Goal: Check status: Check status

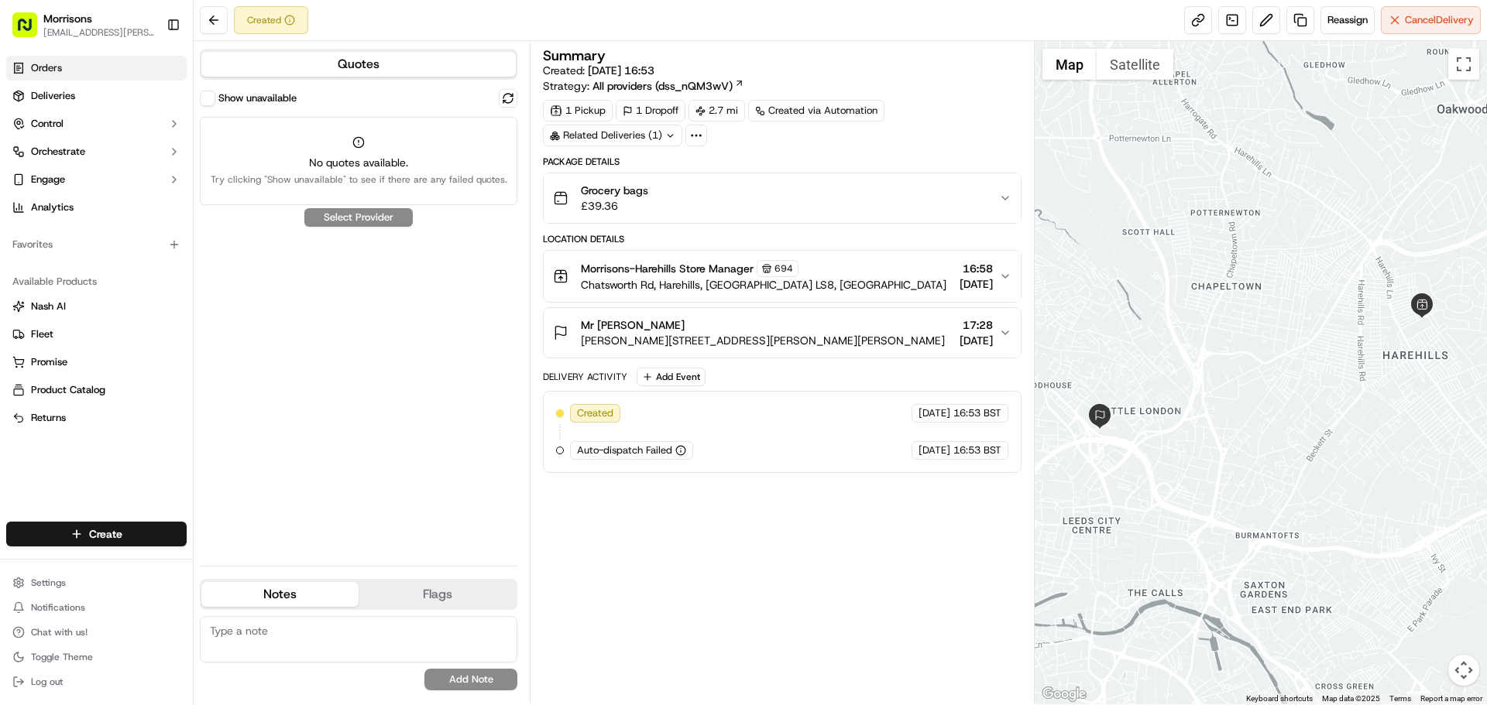
click at [95, 75] on link "Orders" at bounding box center [96, 68] width 180 height 25
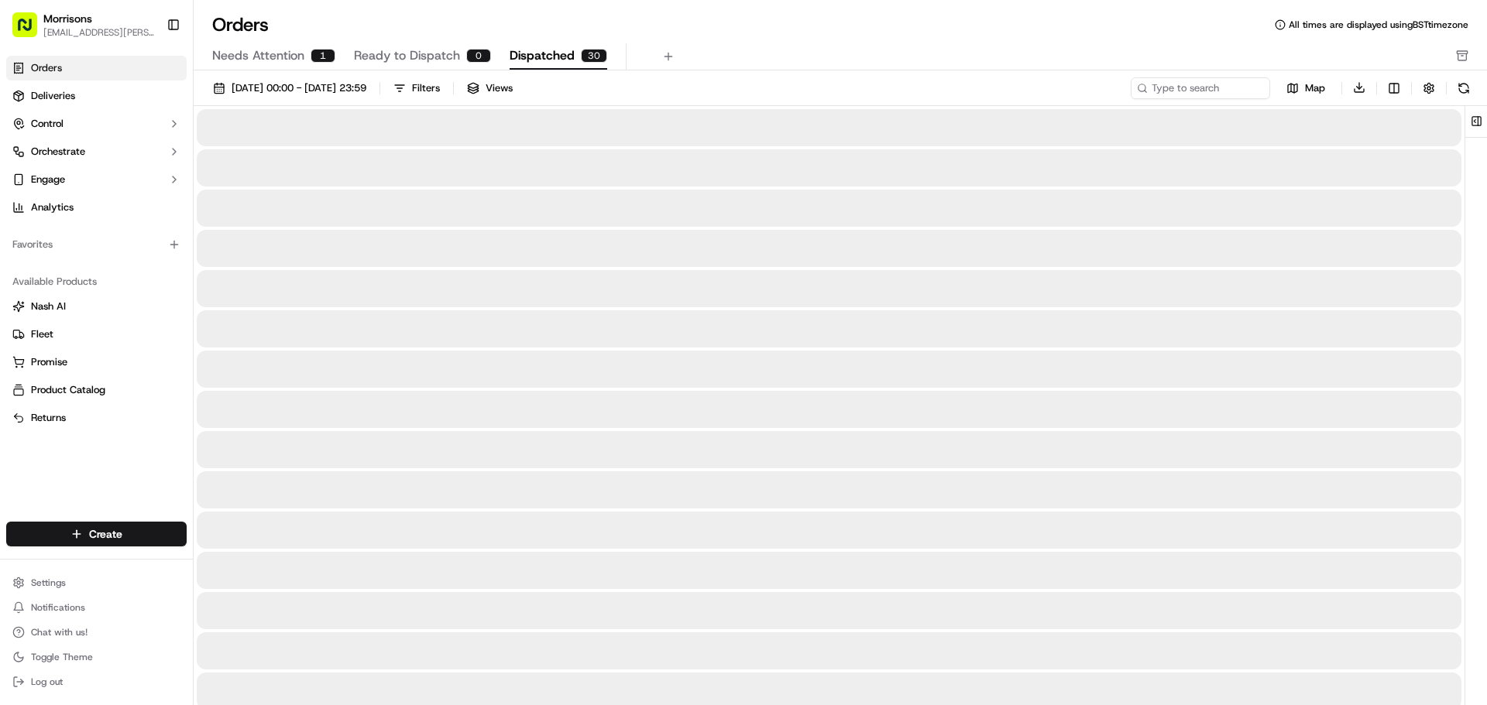
click at [535, 46] on span "Dispatched" at bounding box center [541, 55] width 65 height 19
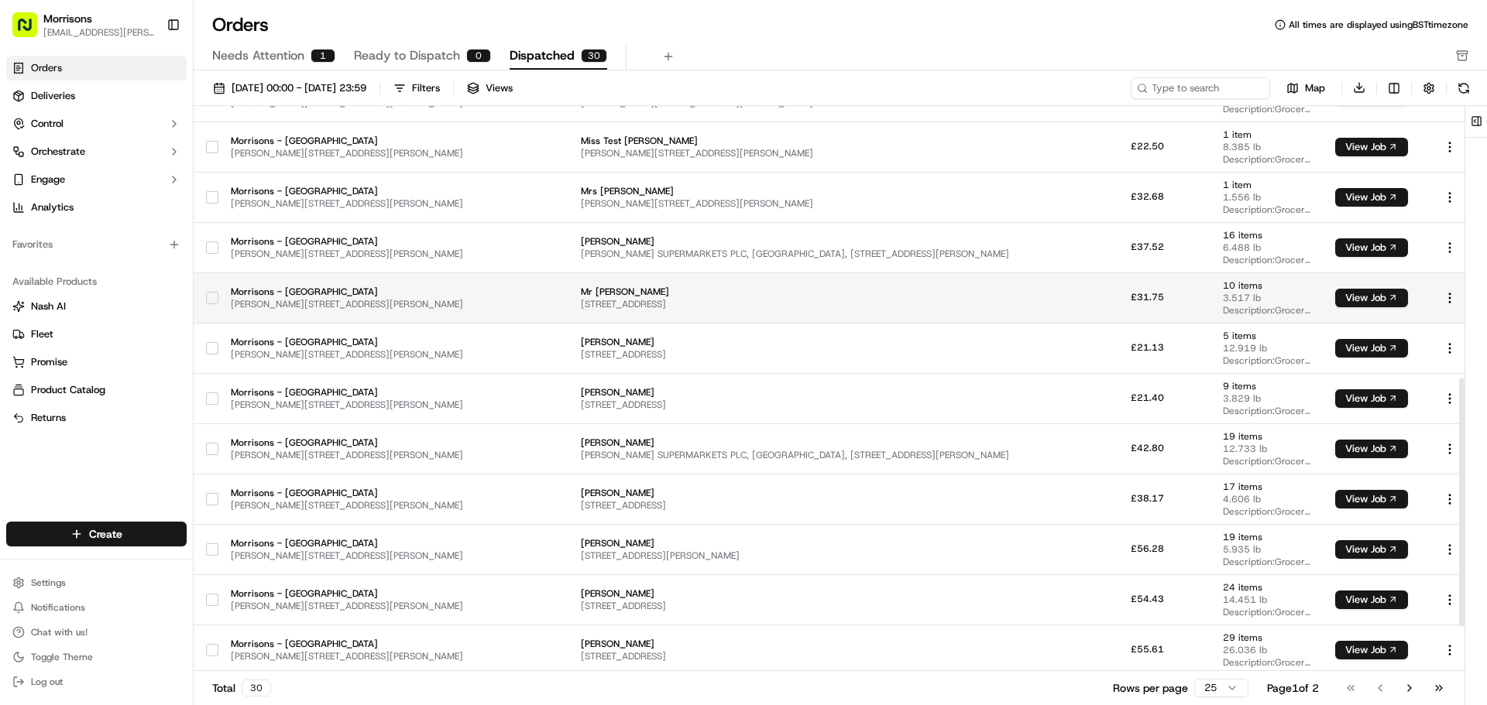
scroll to position [723, 0]
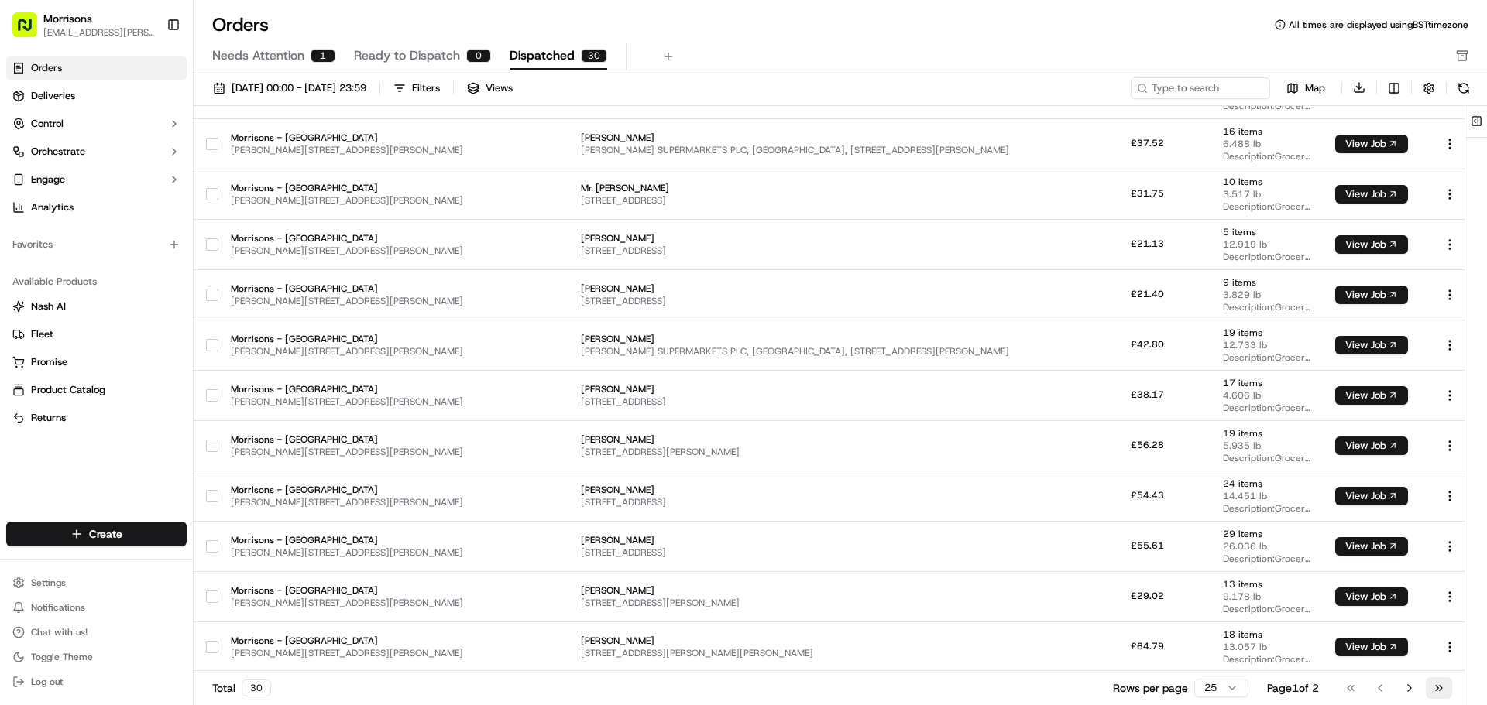
click at [1445, 693] on button "Go to last page" at bounding box center [1438, 688] width 26 height 22
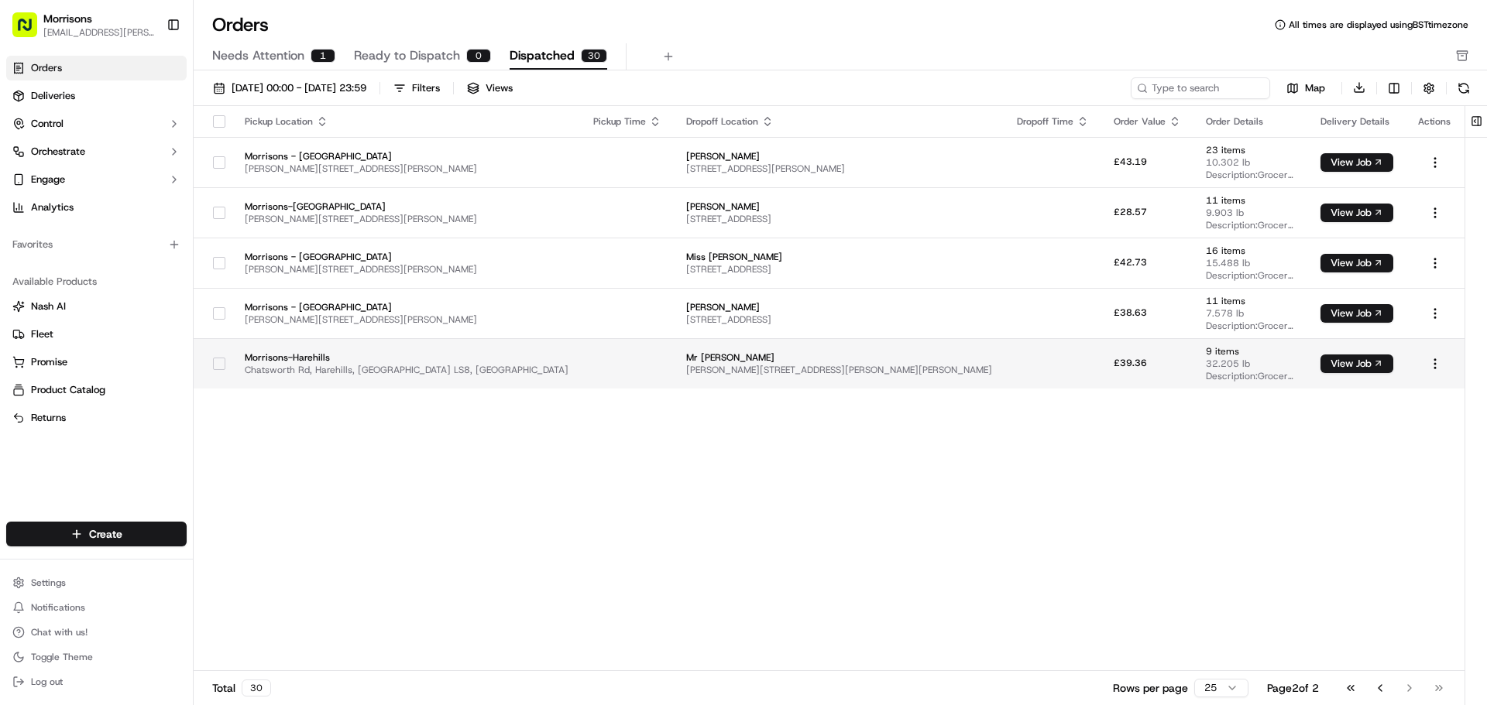
click at [1004, 361] on td at bounding box center [1052, 363] width 97 height 50
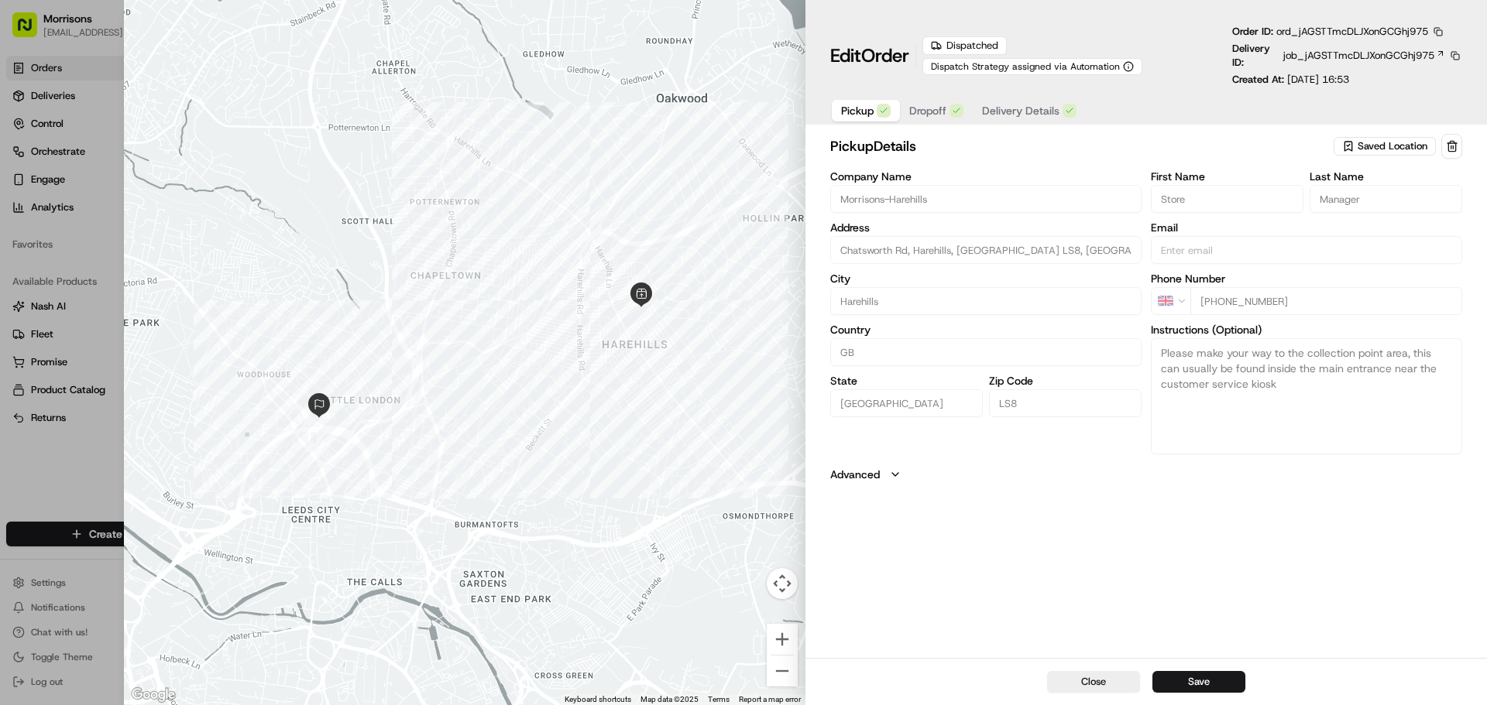
click at [672, 58] on div at bounding box center [464, 352] width 681 height 705
click at [1081, 693] on div "Close Save" at bounding box center [1145, 681] width 681 height 47
click at [1080, 688] on button "Close" at bounding box center [1093, 682] width 93 height 22
type input "+1"
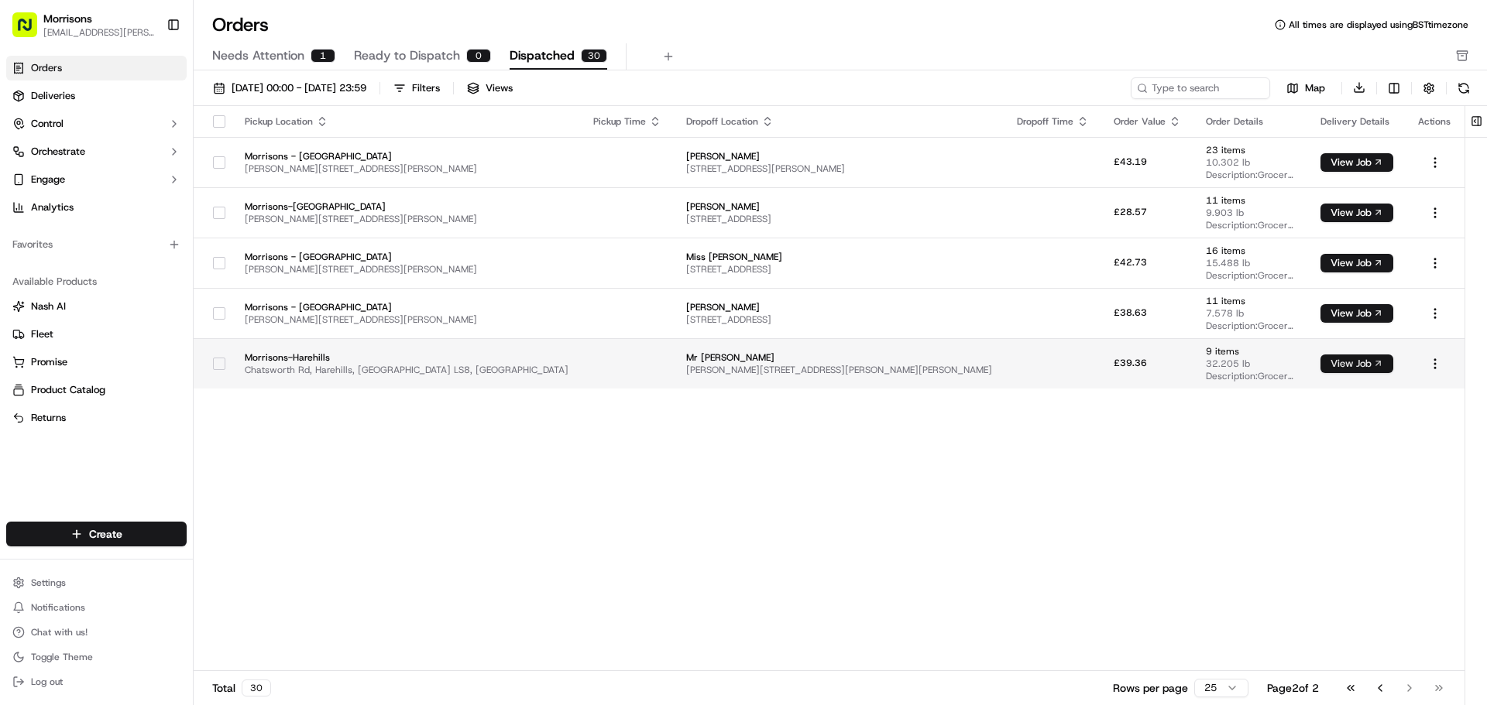
click at [1339, 363] on button "View Job" at bounding box center [1356, 364] width 73 height 19
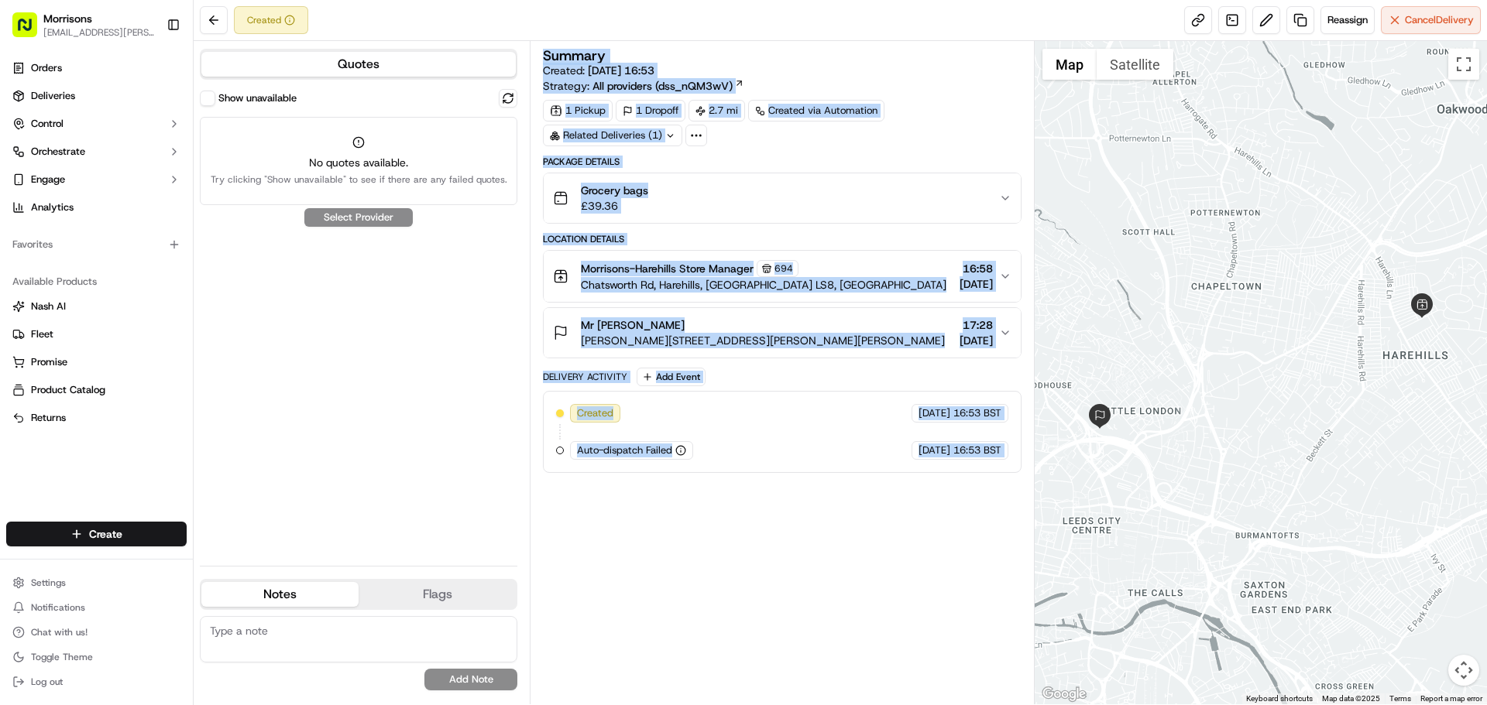
drag, startPoint x: 735, startPoint y: 426, endPoint x: 531, endPoint y: 371, distance: 210.9
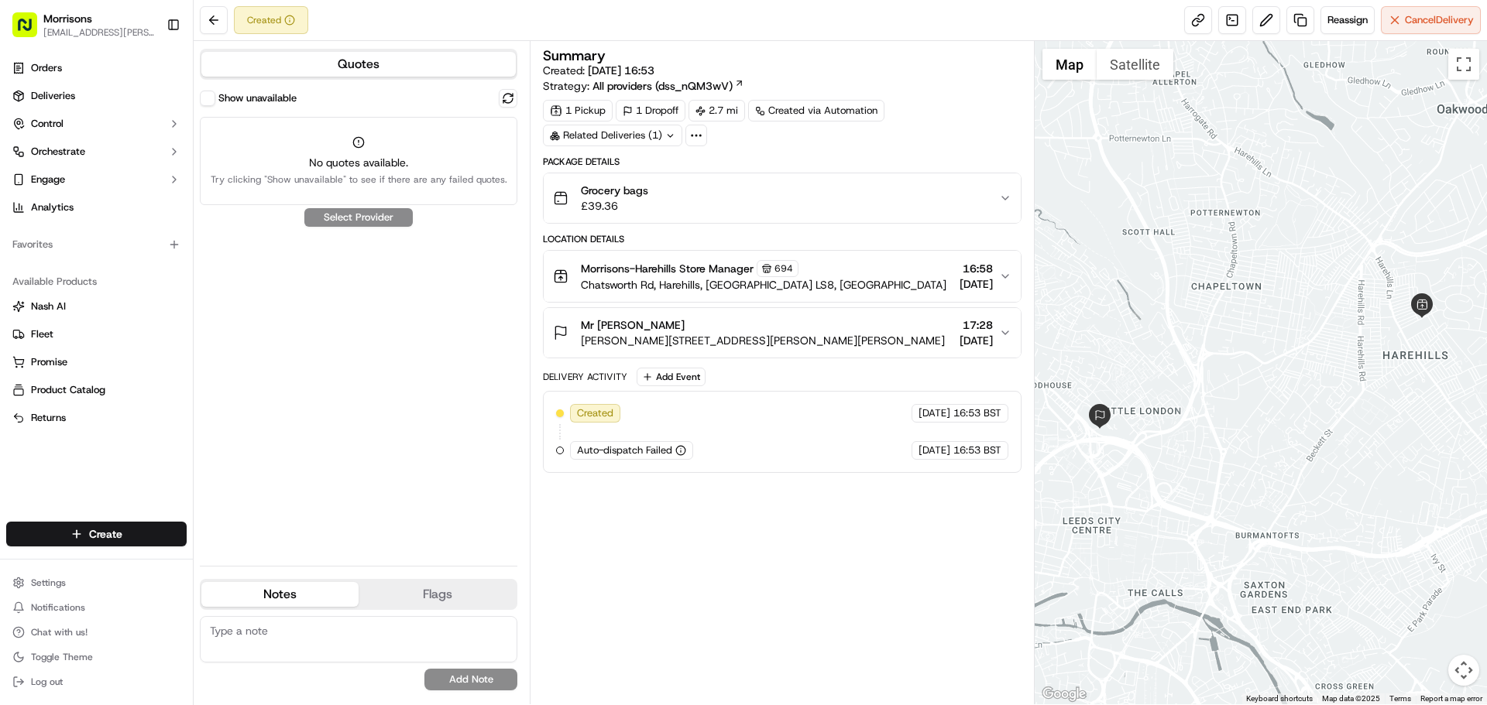
click at [747, 533] on div "Summary Created: [DATE] 16:53 Strategy: All providers (dss_nQM3wV) 1 Pickup 1 D…" at bounding box center [782, 373] width 478 height 648
click at [945, 293] on button "Morrisons-Harehills Store Manager 694 Chatsworth Rd, Harehills, England LS8, GB…" at bounding box center [782, 276] width 476 height 51
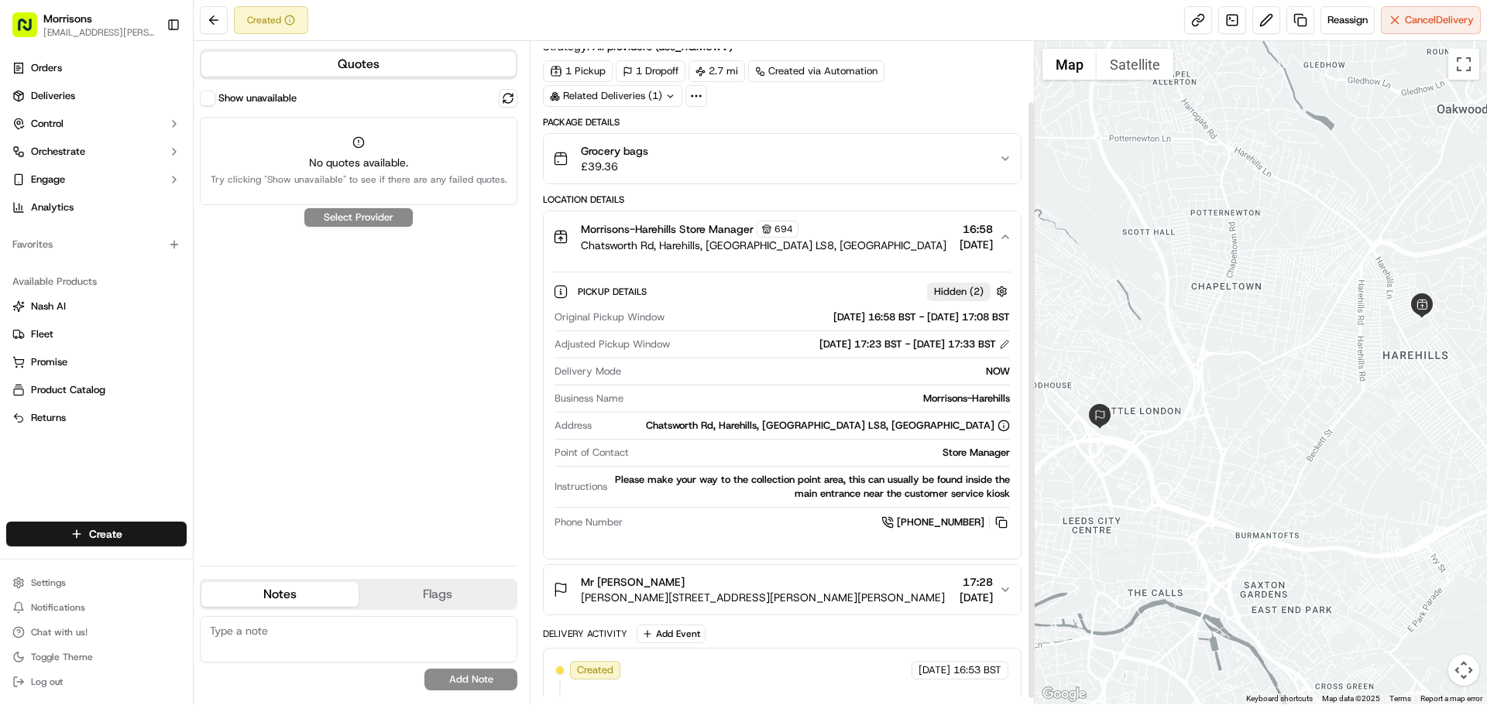
scroll to position [73, 0]
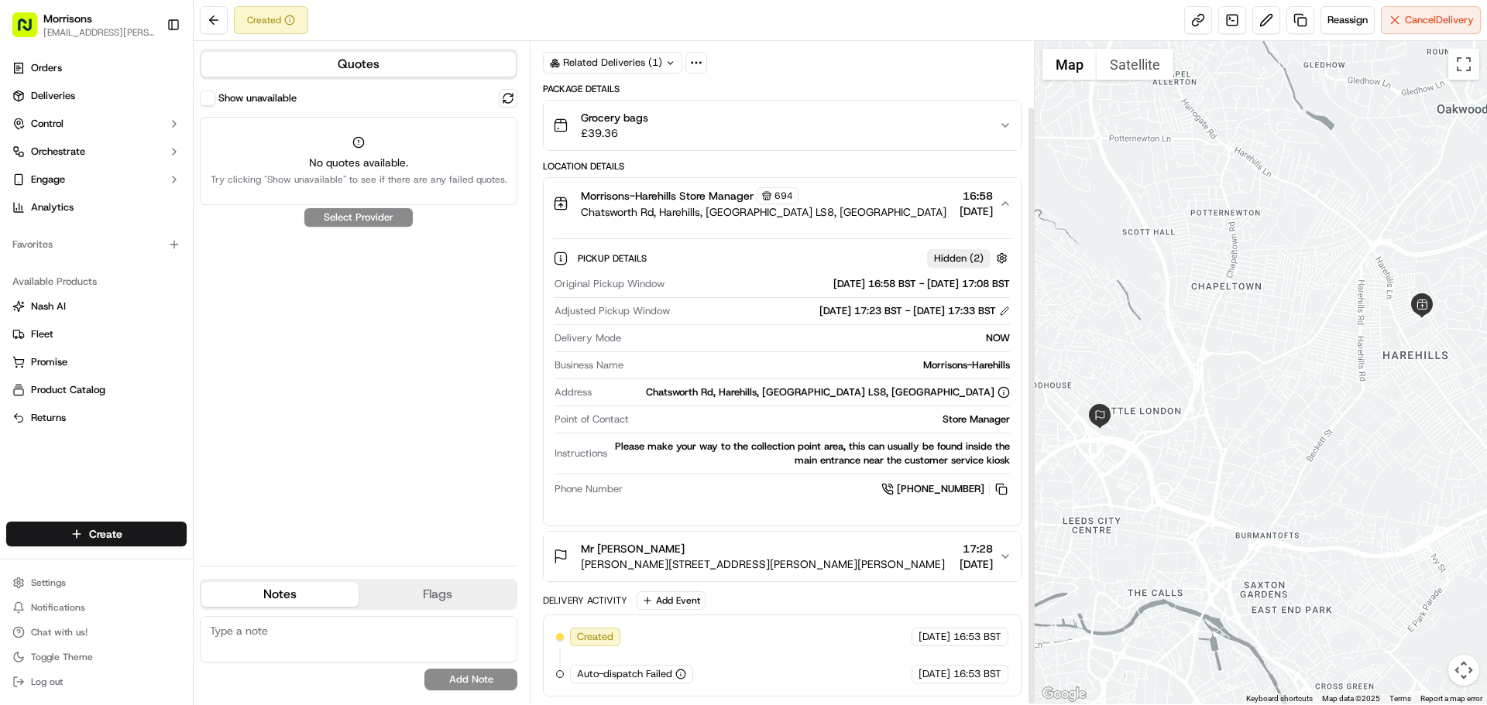
click at [764, 554] on div "Mr [PERSON_NAME]" at bounding box center [763, 548] width 364 height 15
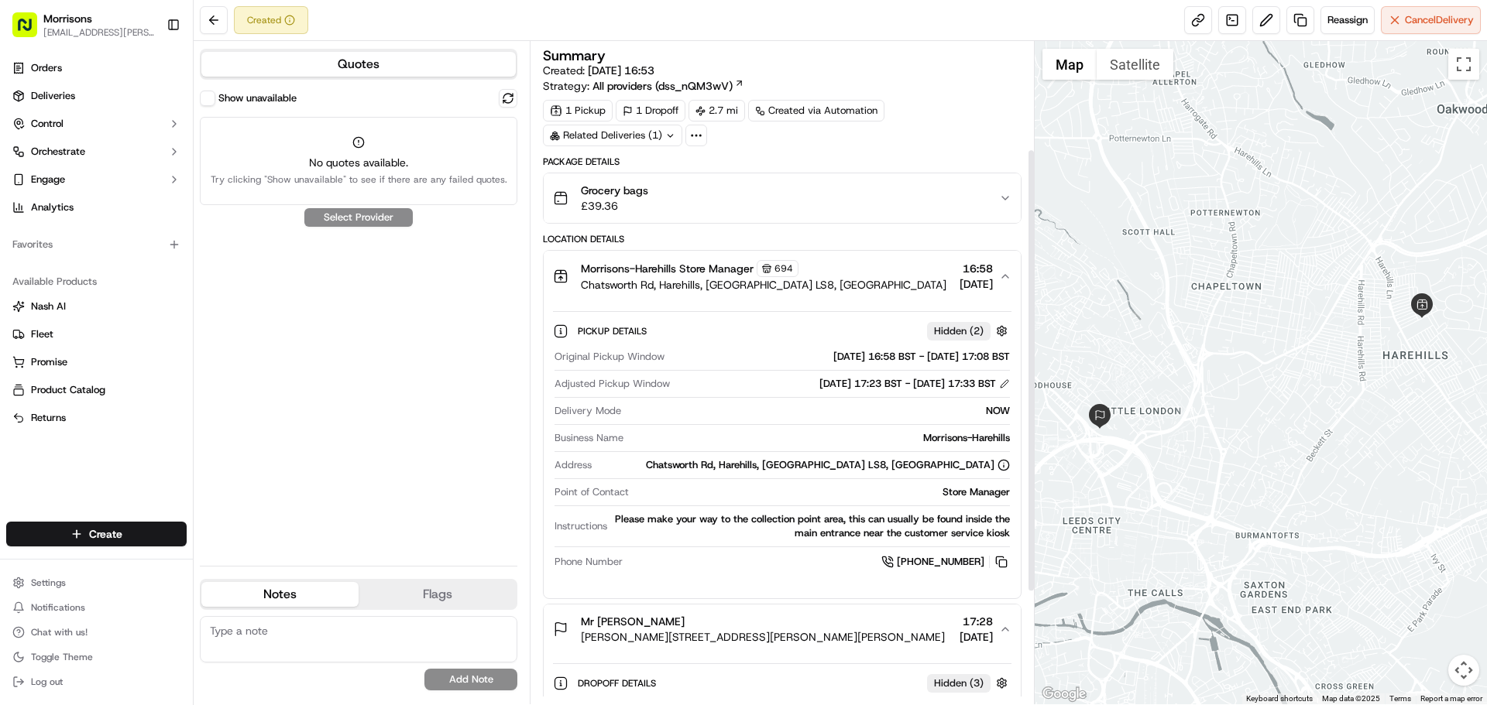
scroll to position [328, 0]
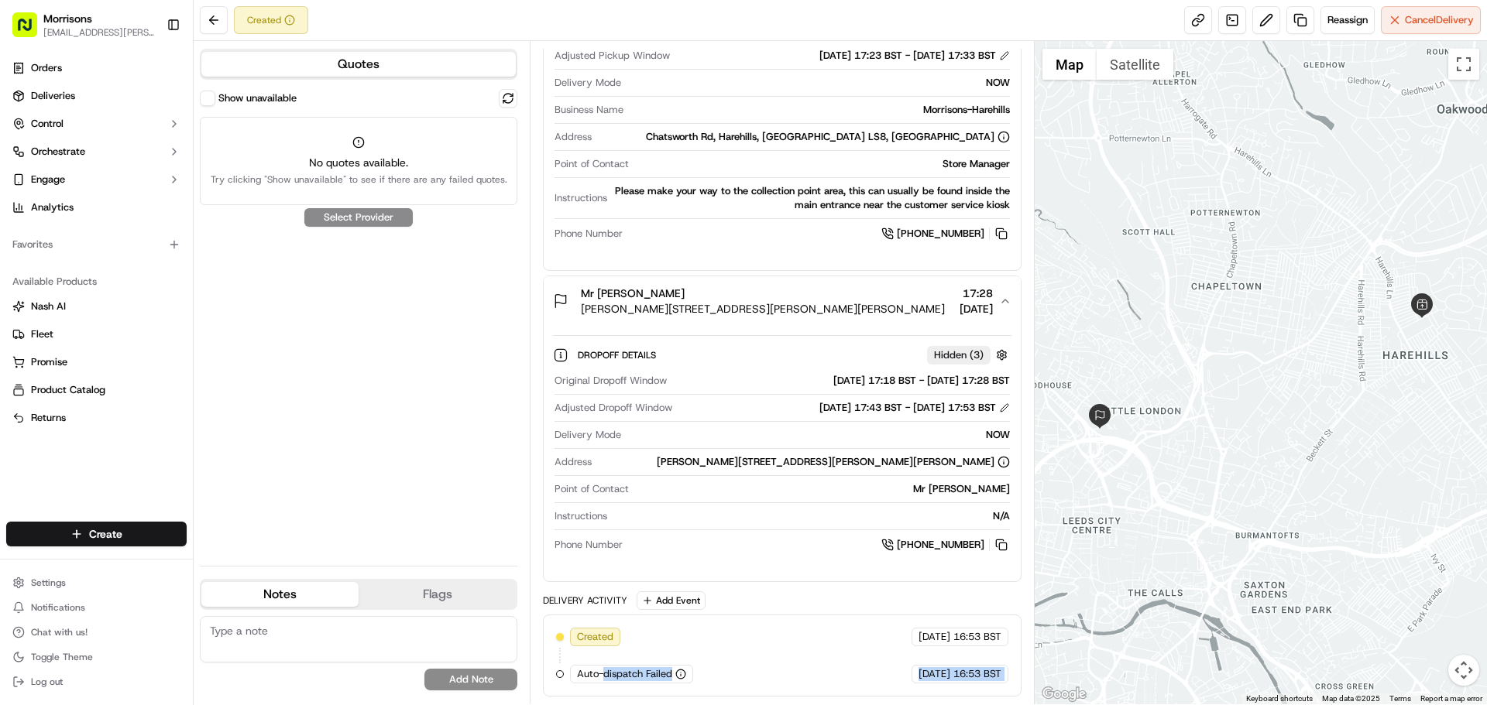
drag, startPoint x: 643, startPoint y: 647, endPoint x: 603, endPoint y: 678, distance: 51.3
click at [603, 678] on span "Auto-dispatch Failed" at bounding box center [624, 674] width 95 height 14
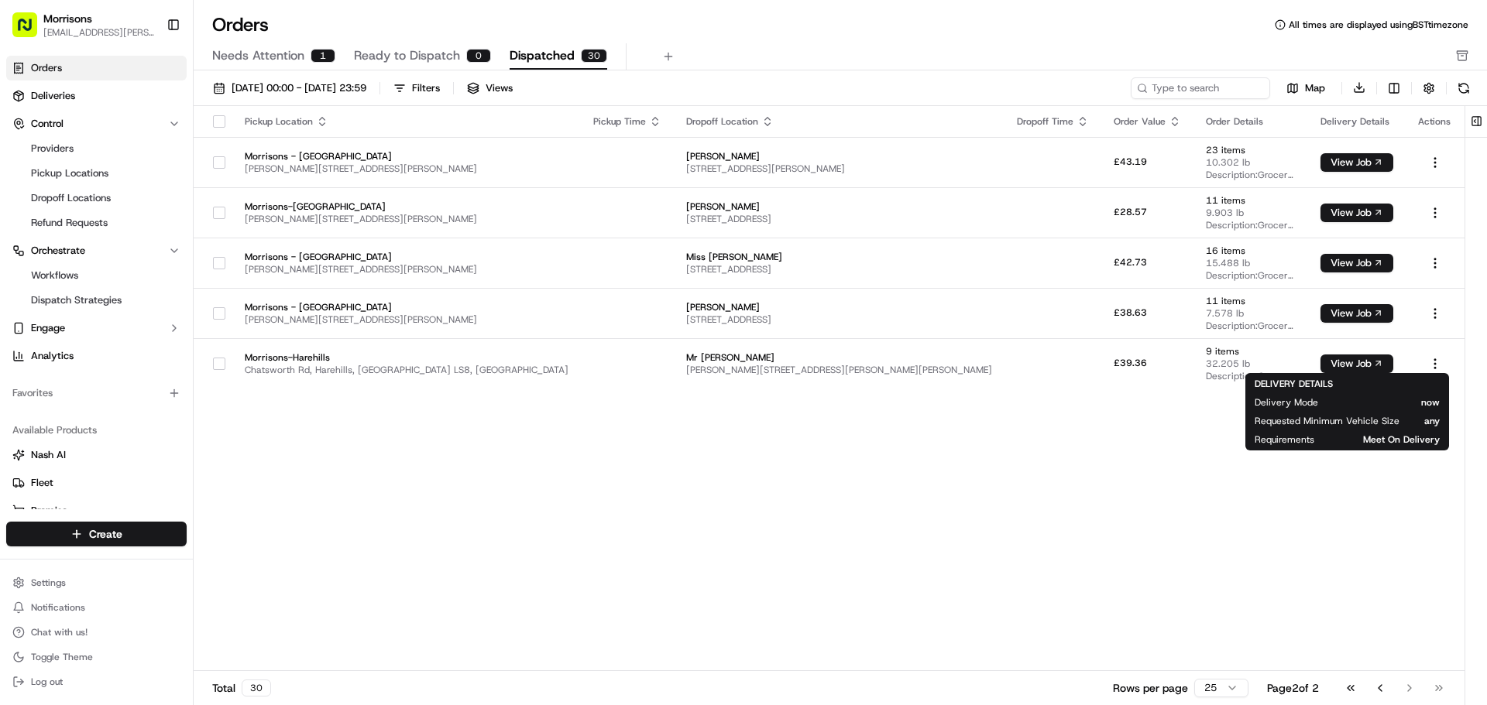
click at [810, 482] on div "Pickup Location Pickup Time Dropoff Location Dropoff Time Order Value Order Det…" at bounding box center [829, 389] width 1271 height 566
